Goal: Information Seeking & Learning: Learn about a topic

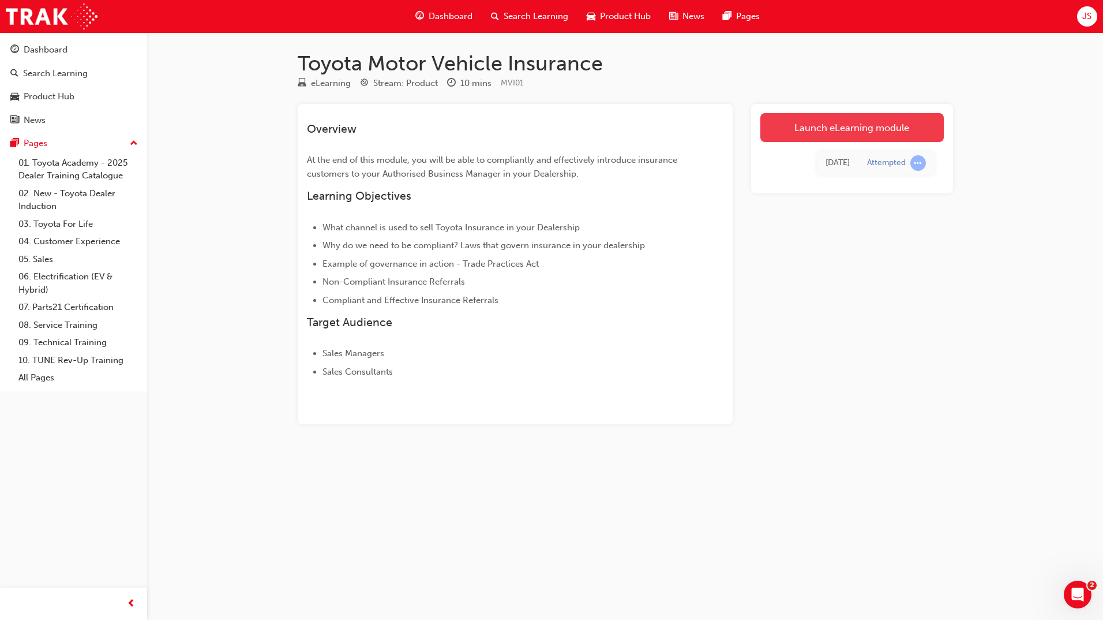
click at [833, 134] on link "Launch eLearning module" at bounding box center [852, 127] width 183 height 29
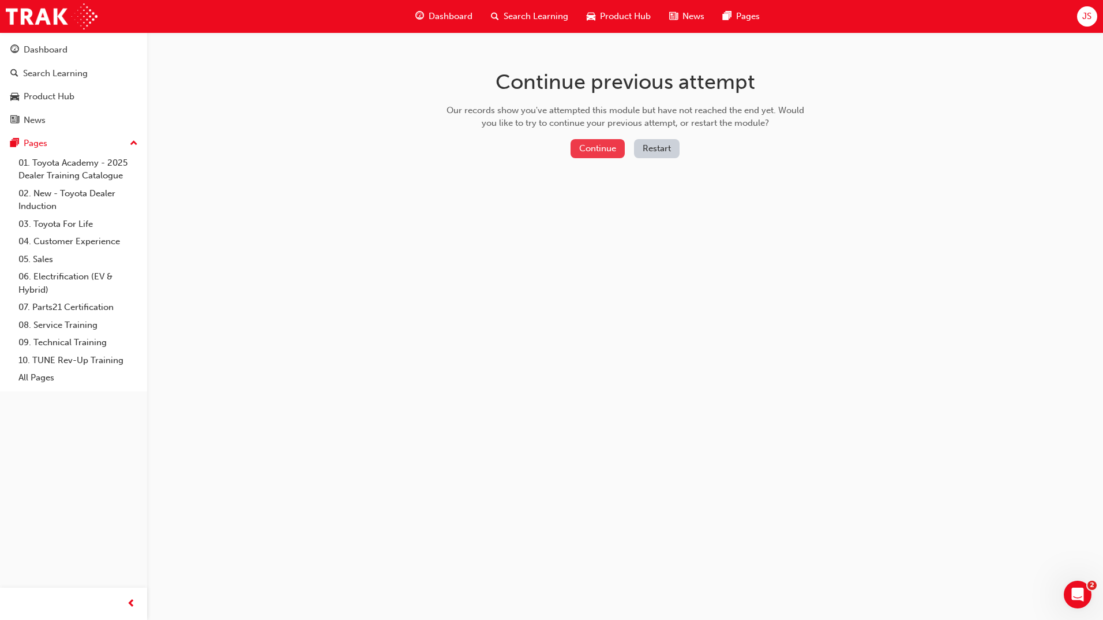
click at [604, 145] on button "Continue" at bounding box center [598, 148] width 54 height 19
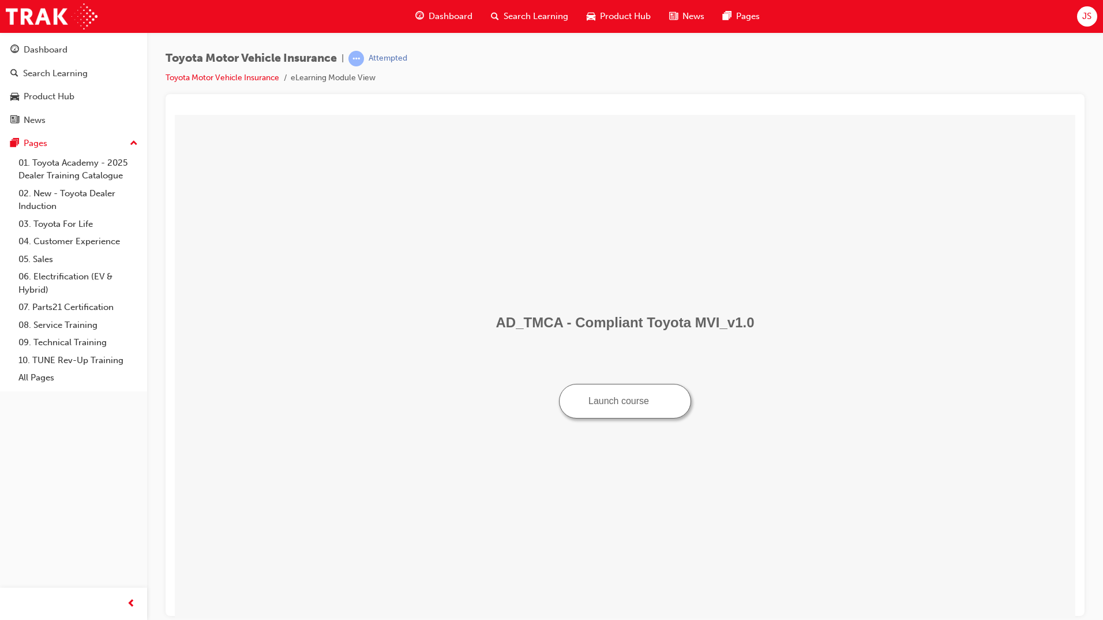
click at [641, 398] on button "Launch course" at bounding box center [625, 400] width 132 height 35
